Goal: Transaction & Acquisition: Purchase product/service

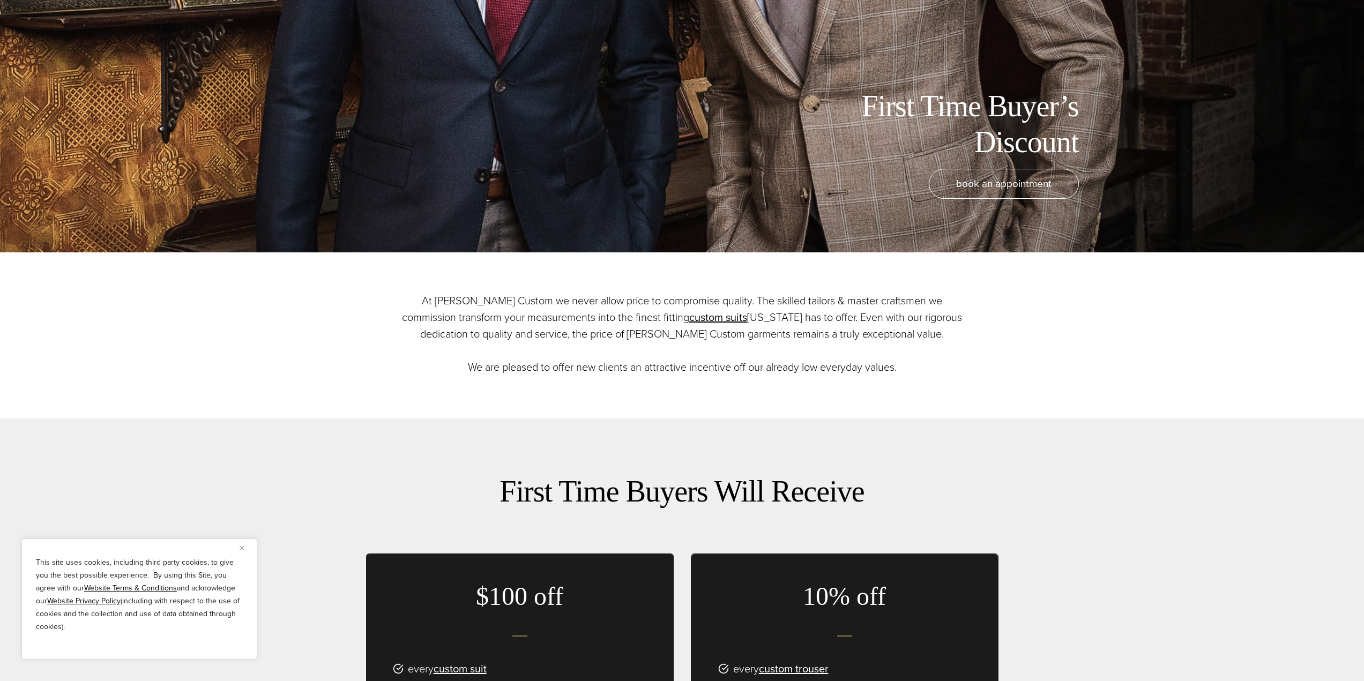
click at [239, 543] on div "This site uses cookies, including third party cookies, to give you the best pos…" at bounding box center [139, 598] width 236 height 121
click at [241, 547] on img "Close" at bounding box center [241, 547] width 5 height 5
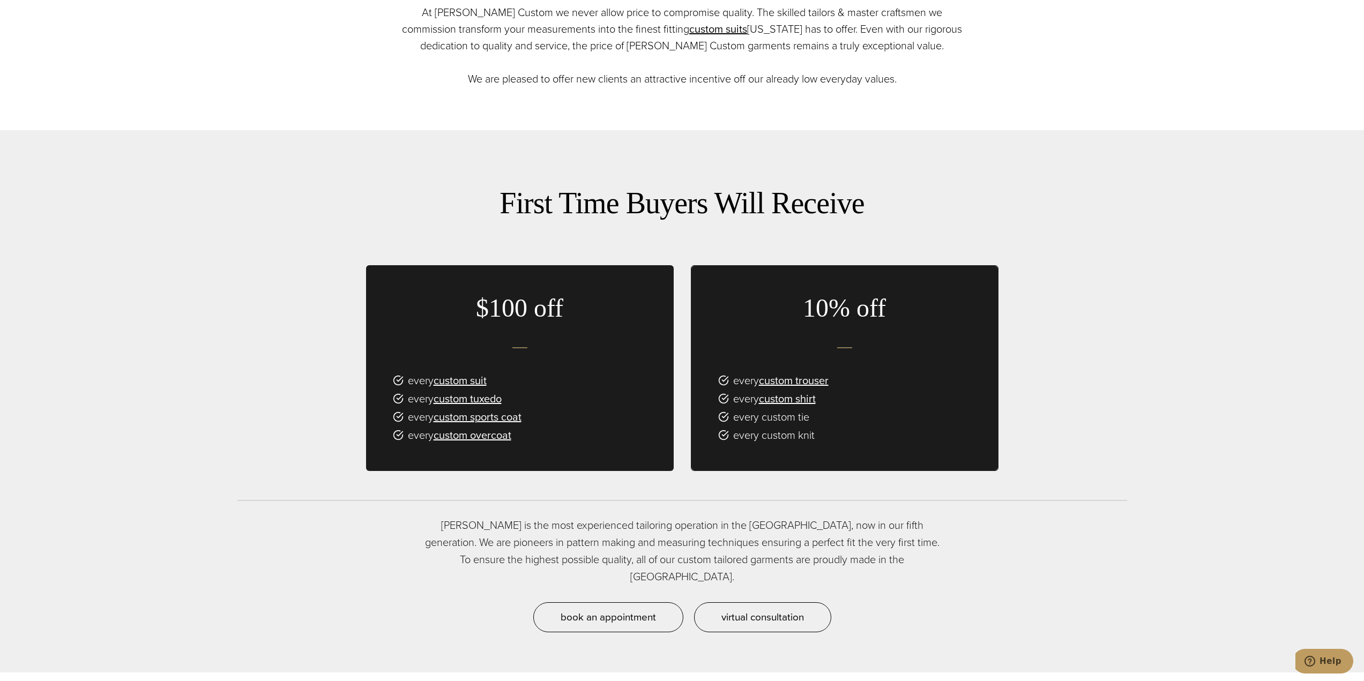
scroll to position [714, 0]
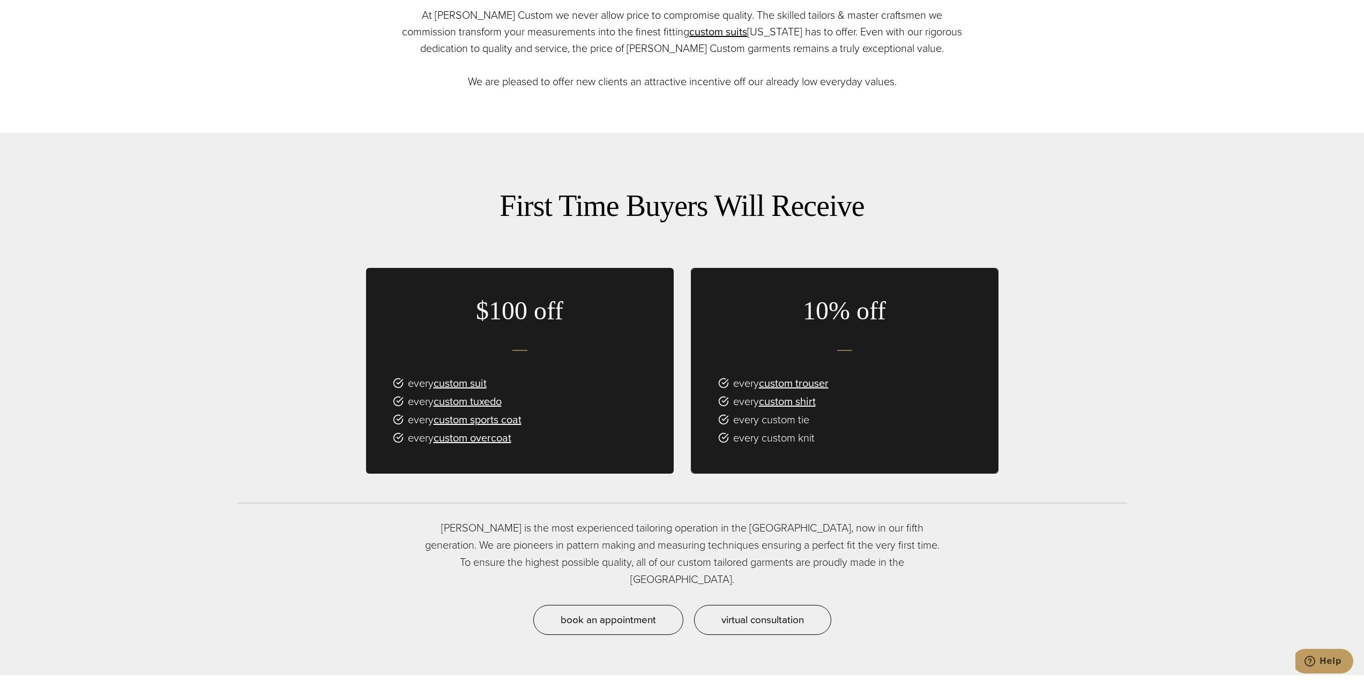
click at [670, 534] on p "[PERSON_NAME] is the most experienced tailoring operation in the [GEOGRAPHIC_DA…" at bounding box center [681, 553] width 525 height 69
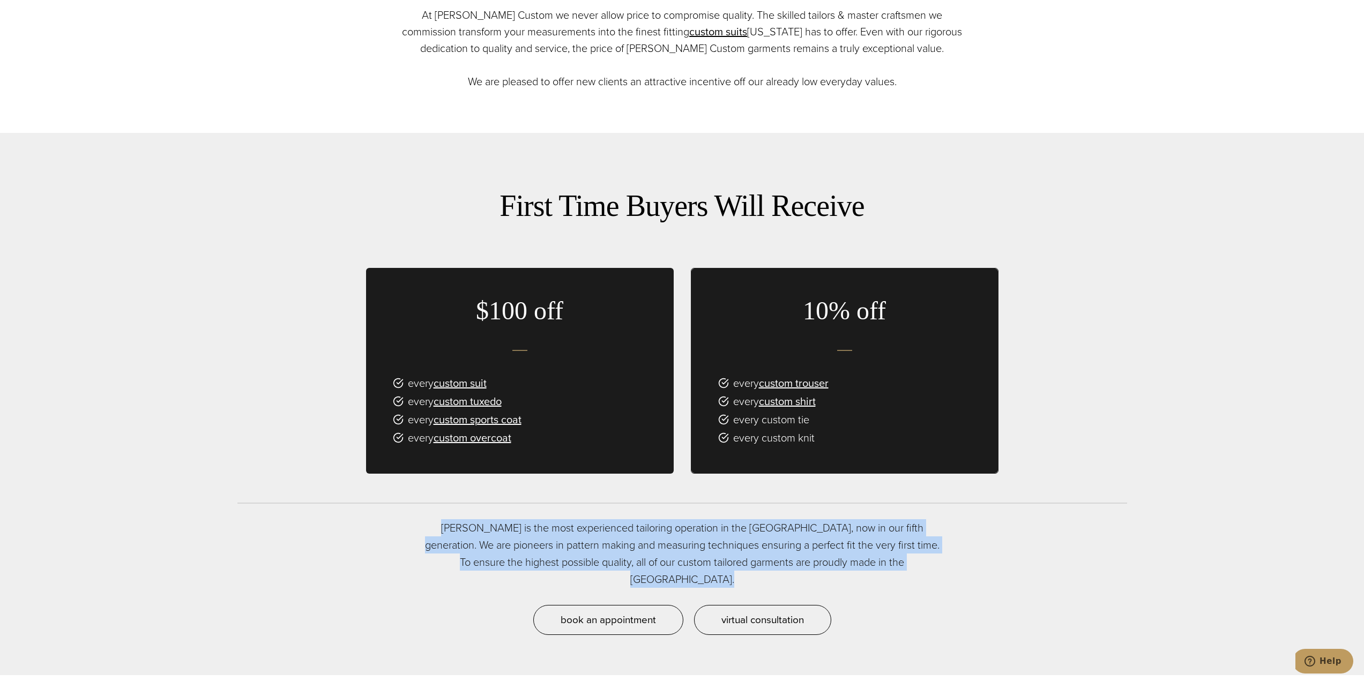
click at [670, 534] on p "[PERSON_NAME] is the most experienced tailoring operation in the [GEOGRAPHIC_DA…" at bounding box center [681, 553] width 525 height 69
click at [670, 552] on p "[PERSON_NAME] is the most experienced tailoring operation in the [GEOGRAPHIC_DA…" at bounding box center [681, 553] width 525 height 69
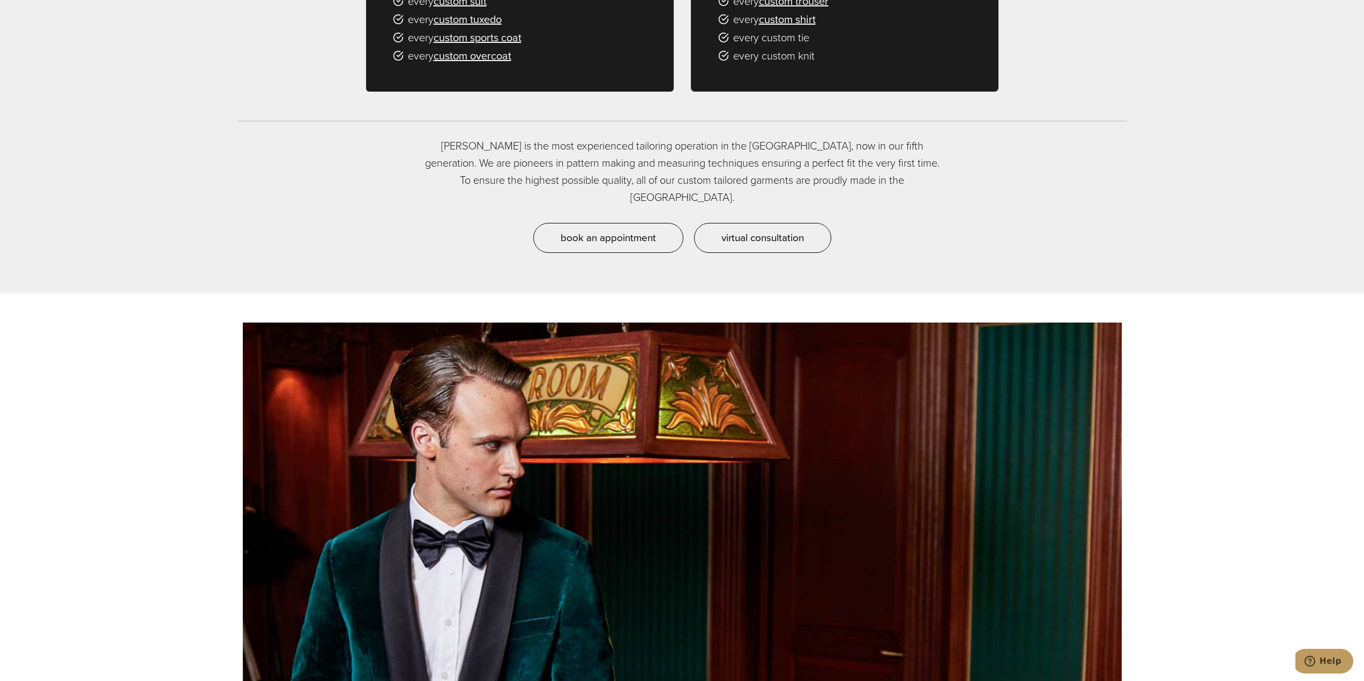
drag, startPoint x: 571, startPoint y: 465, endPoint x: 800, endPoint y: 362, distance: 250.6
click at [804, 361] on div at bounding box center [682, 663] width 879 height 681
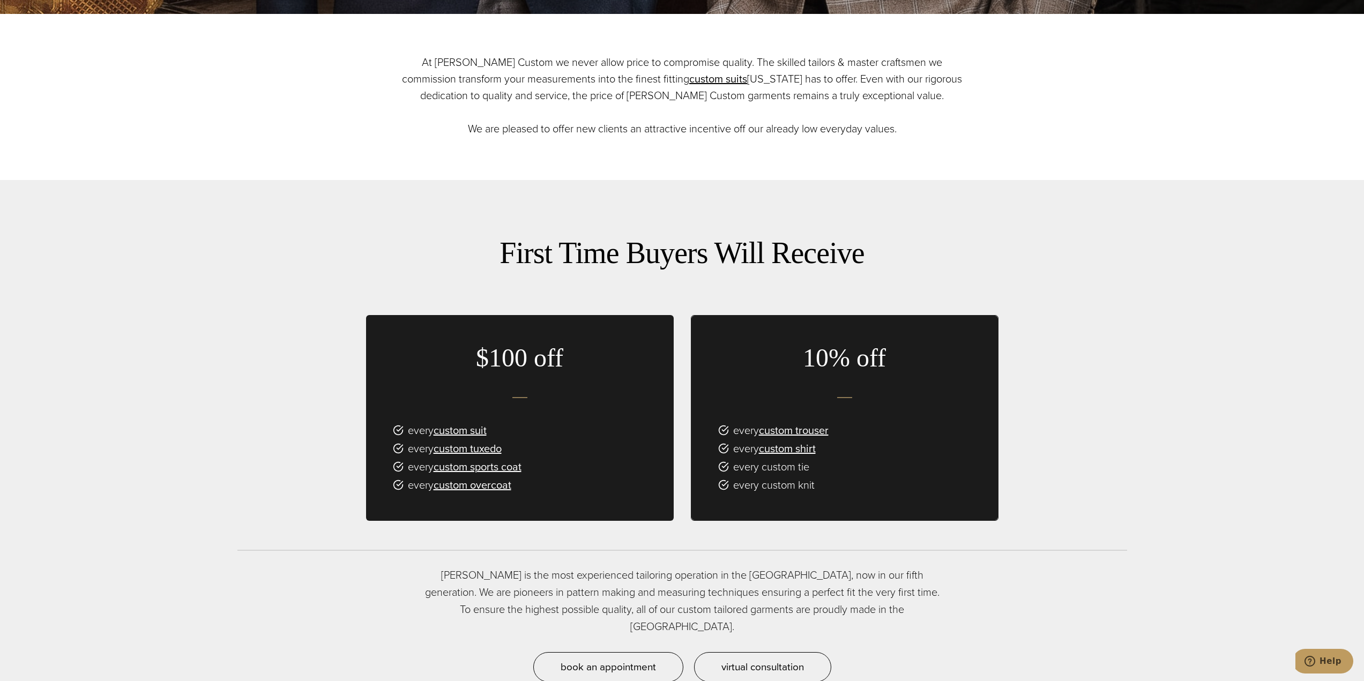
scroll to position [668, 0]
click at [462, 427] on link "custom suit" at bounding box center [459, 430] width 53 height 16
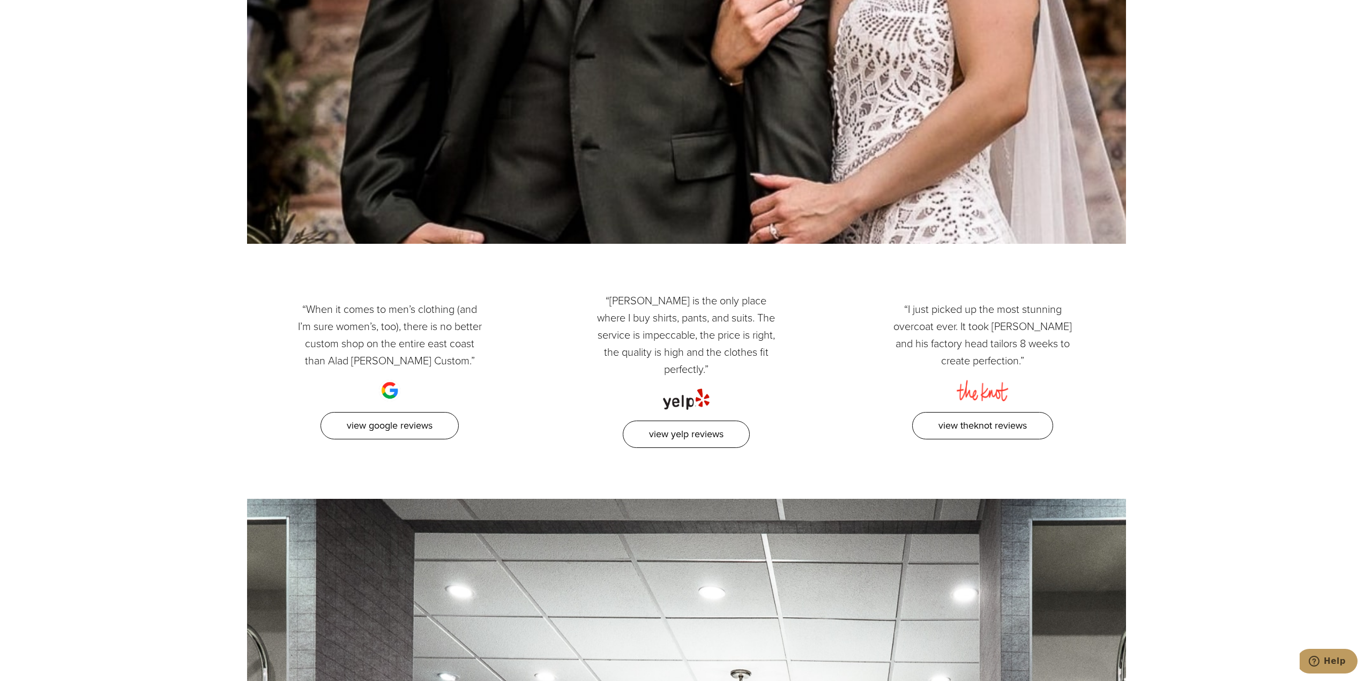
scroll to position [6572, 0]
